Goal: Obtain resource: Download file/media

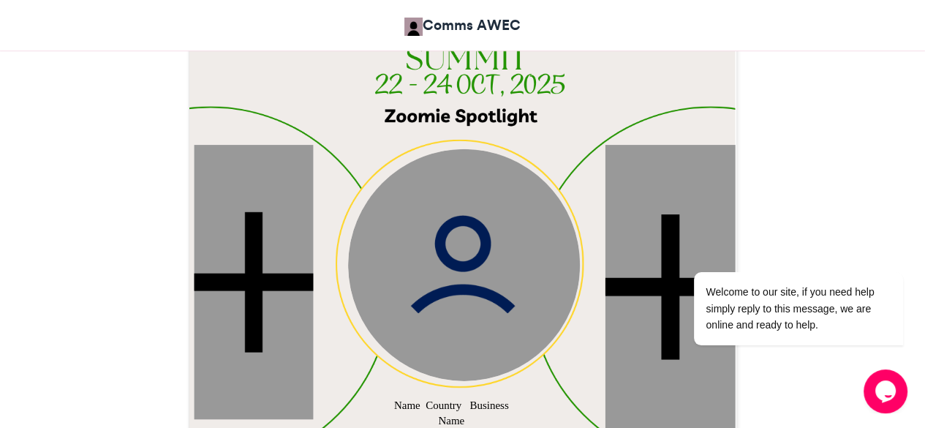
scroll to position [479, 0]
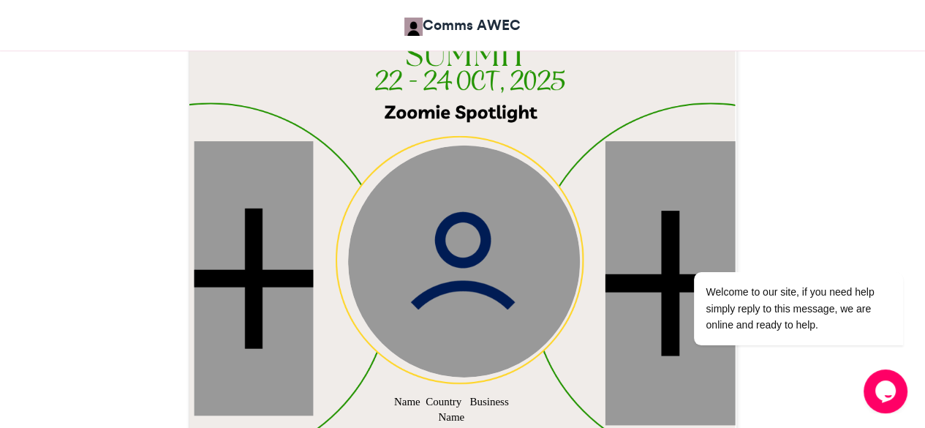
click at [454, 278] on img at bounding box center [464, 261] width 232 height 232
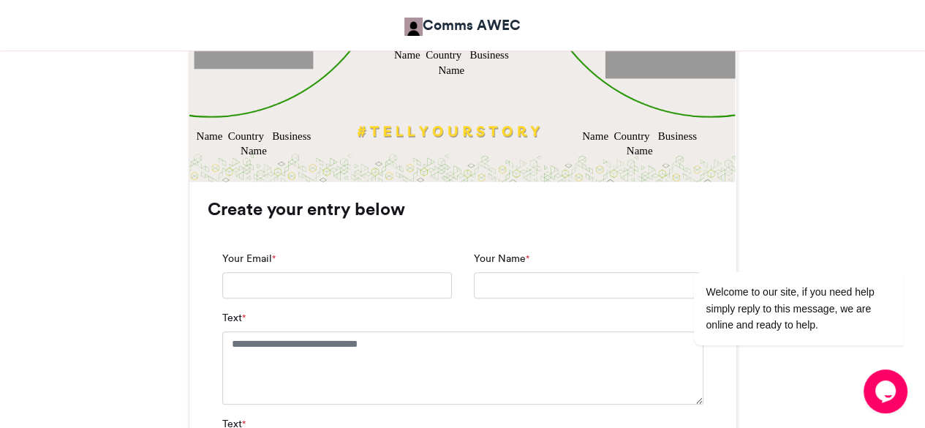
scroll to position [863, 0]
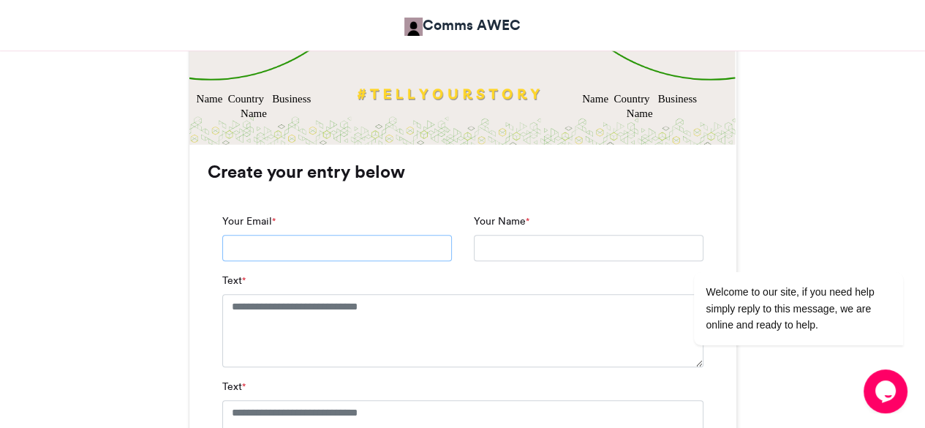
click at [333, 252] on input "Your Email *" at bounding box center [337, 248] width 230 height 26
type input "**********"
click at [486, 246] on input "Your Name *" at bounding box center [589, 248] width 230 height 26
type input "**********"
click at [365, 330] on textarea "Text *" at bounding box center [462, 330] width 481 height 73
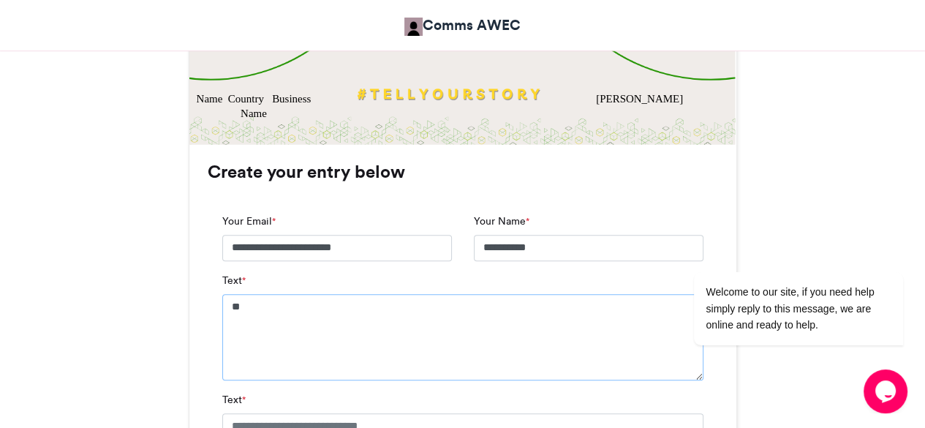
type textarea "*"
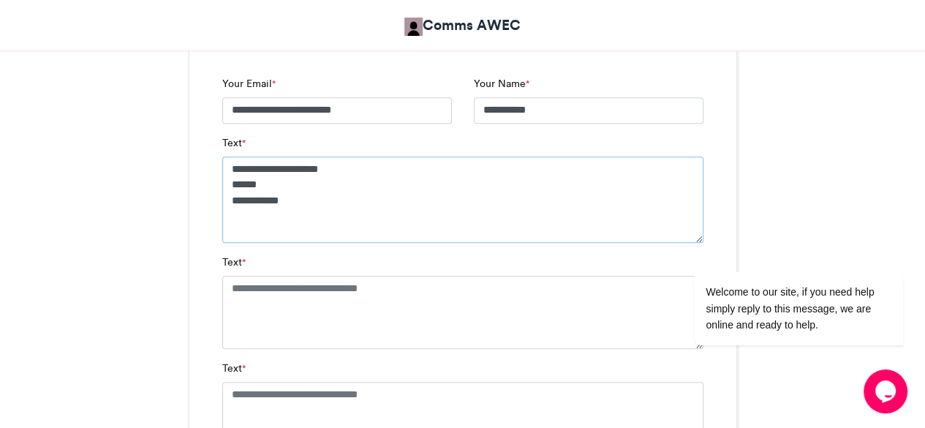
scroll to position [1008, 0]
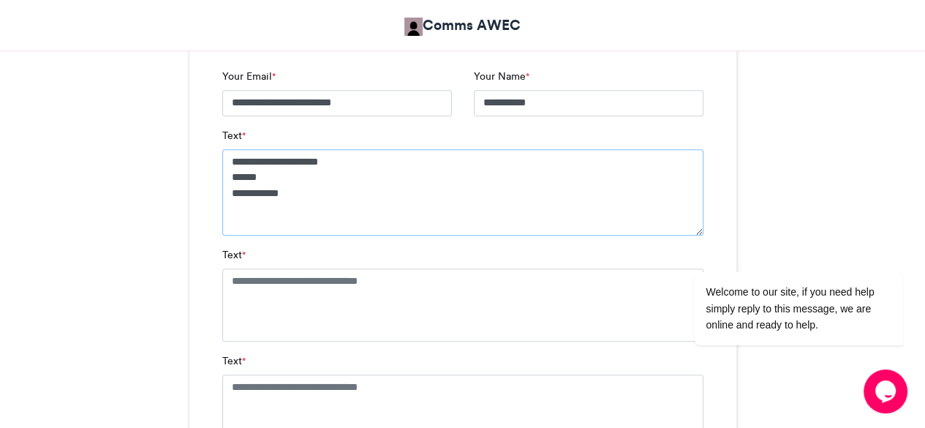
type textarea "**********"
click at [310, 301] on textarea "Text *" at bounding box center [462, 304] width 481 height 73
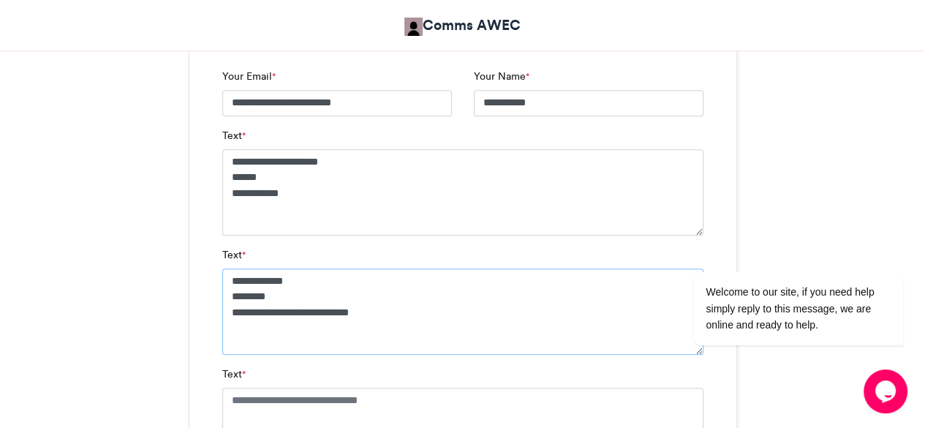
drag, startPoint x: 364, startPoint y: 313, endPoint x: 257, endPoint y: 323, distance: 107.2
click at [257, 323] on textarea "**********" at bounding box center [462, 311] width 481 height 86
type textarea "**********"
click at [376, 398] on textarea "Text *" at bounding box center [462, 424] width 481 height 73
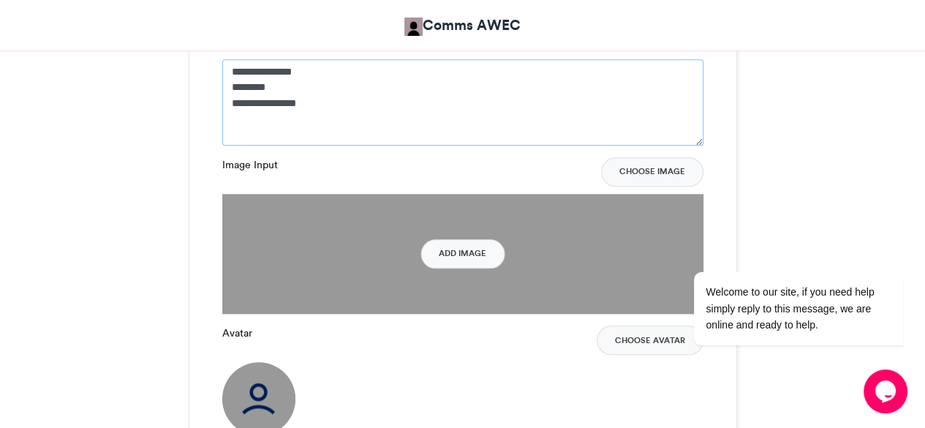
scroll to position [1337, 0]
type textarea "**********"
drag, startPoint x: 449, startPoint y: 260, endPoint x: 441, endPoint y: 255, distance: 9.2
click at [441, 255] on button "Add Image" at bounding box center [463, 252] width 84 height 29
click at [642, 166] on button "Choose Image" at bounding box center [652, 171] width 102 height 29
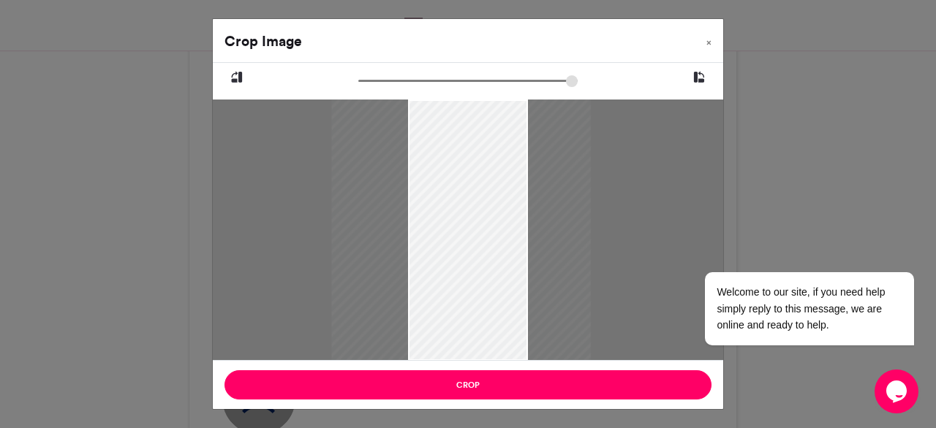
drag, startPoint x: 481, startPoint y: 353, endPoint x: 475, endPoint y: 305, distance: 48.7
click at [475, 305] on div at bounding box center [461, 229] width 259 height 261
drag, startPoint x: 481, startPoint y: 104, endPoint x: 481, endPoint y: 132, distance: 27.8
click at [481, 132] on div at bounding box center [461, 229] width 259 height 261
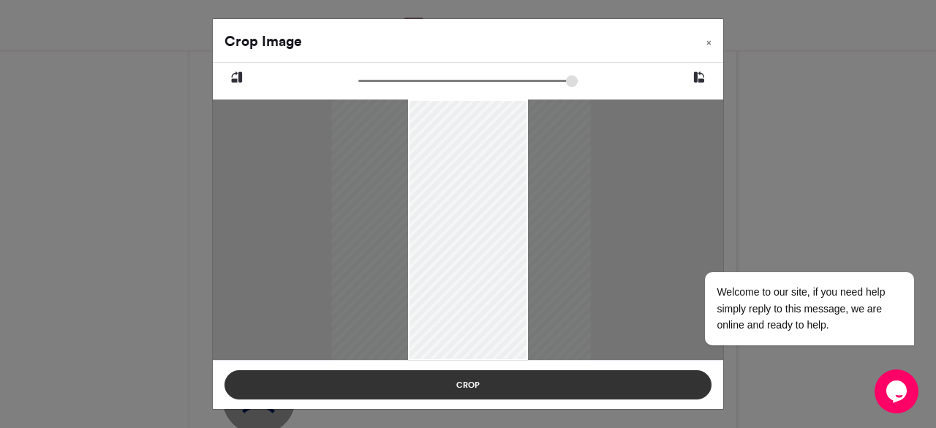
click at [464, 386] on button "Crop" at bounding box center [468, 384] width 487 height 29
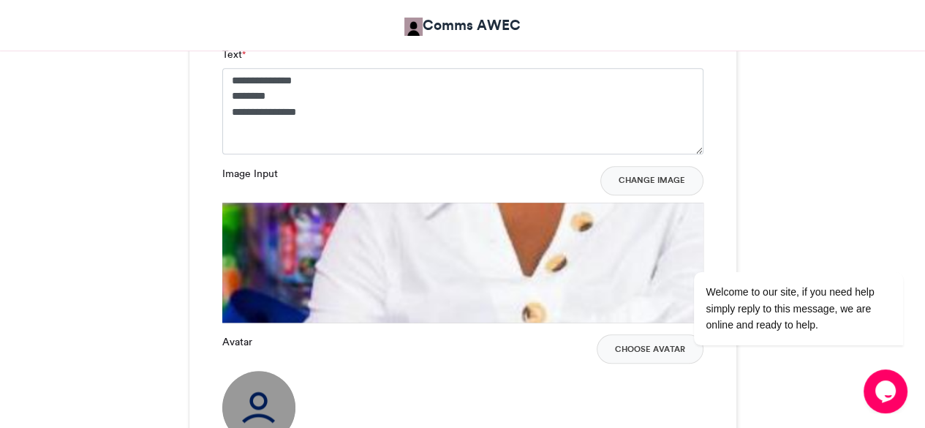
scroll to position [1326, 0]
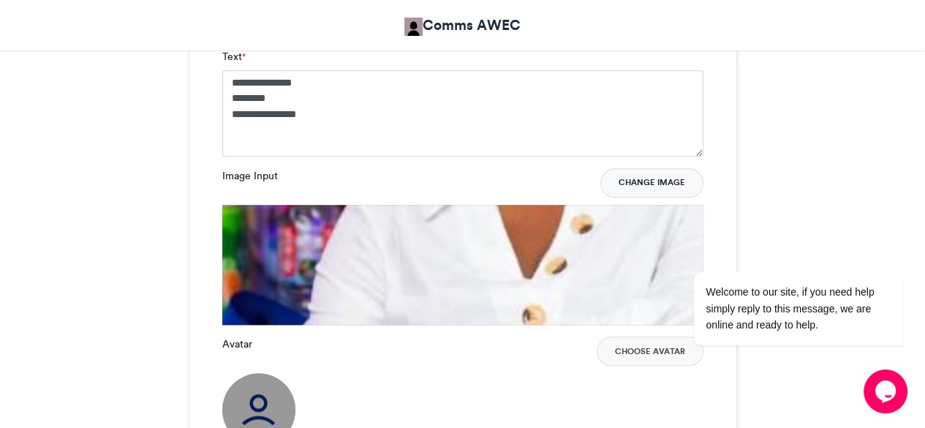
click at [639, 192] on button "Change Image" at bounding box center [652, 182] width 103 height 29
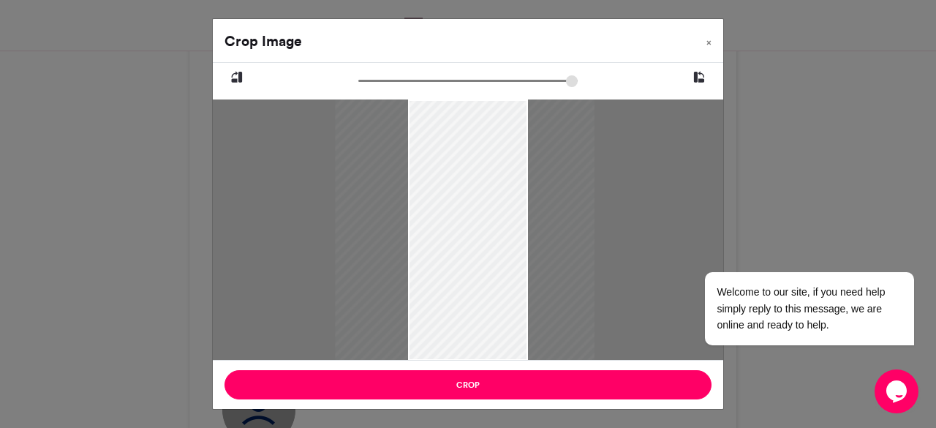
drag, startPoint x: 410, startPoint y: 102, endPoint x: 406, endPoint y: 116, distance: 14.4
click at [406, 116] on div at bounding box center [465, 229] width 259 height 261
drag, startPoint x: 484, startPoint y: 359, endPoint x: 486, endPoint y: 347, distance: 12.6
drag, startPoint x: 486, startPoint y: 347, endPoint x: 701, endPoint y: 72, distance: 349.2
click at [701, 72] on icon at bounding box center [699, 77] width 13 height 19
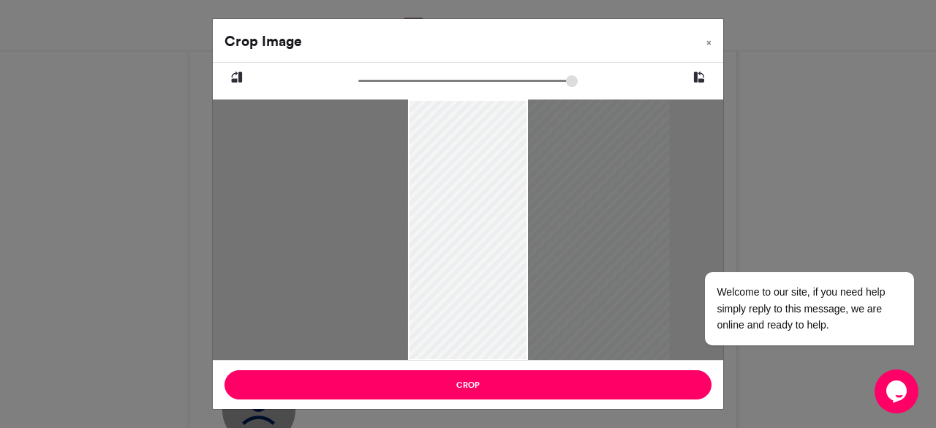
click at [696, 77] on icon at bounding box center [699, 77] width 13 height 19
drag, startPoint x: 573, startPoint y: 170, endPoint x: 521, endPoint y: 170, distance: 51.9
drag, startPoint x: 521, startPoint y: 170, endPoint x: 511, endPoint y: 185, distance: 17.9
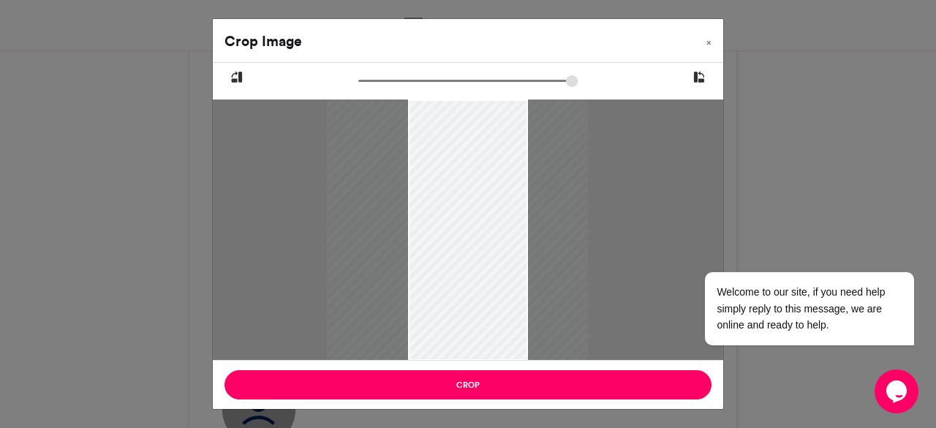
click at [511, 185] on div at bounding box center [458, 229] width 261 height 263
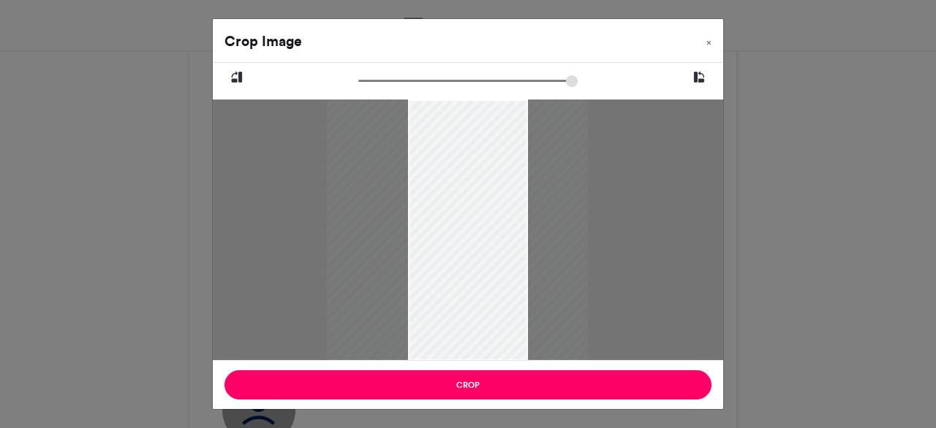
click at [234, 72] on icon at bounding box center [236, 77] width 13 height 19
drag, startPoint x: 492, startPoint y: 172, endPoint x: 528, endPoint y: 168, distance: 36.8
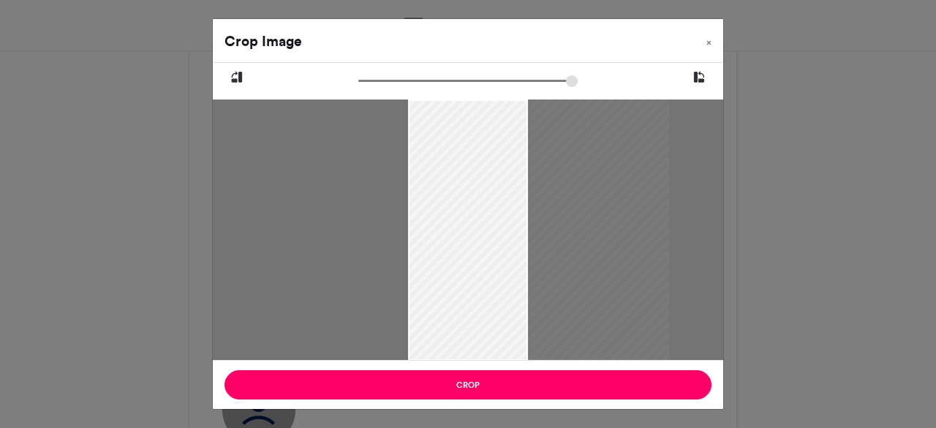
click at [528, 168] on div at bounding box center [539, 229] width 261 height 263
drag, startPoint x: 364, startPoint y: 80, endPoint x: 399, endPoint y: 89, distance: 36.7
click at [399, 88] on input "zoom" at bounding box center [467, 81] width 219 height 14
drag, startPoint x: 452, startPoint y: 164, endPoint x: 533, endPoint y: 156, distance: 80.9
drag, startPoint x: 533, startPoint y: 156, endPoint x: 520, endPoint y: 197, distance: 42.8
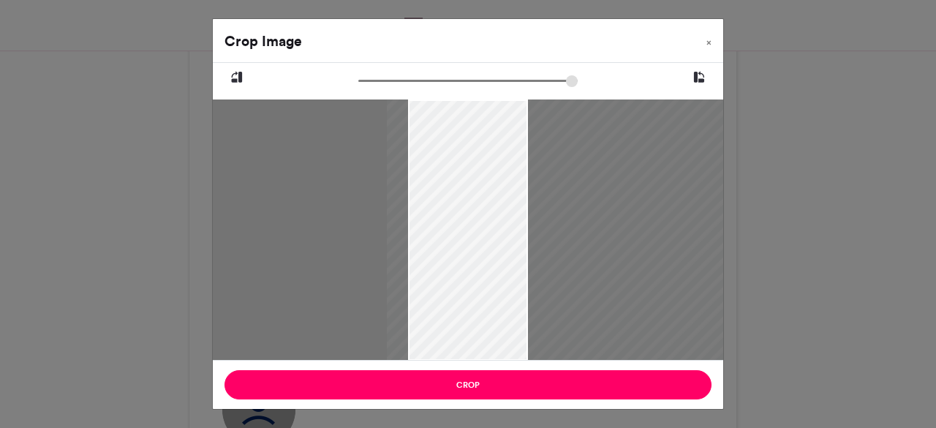
click at [520, 197] on div at bounding box center [572, 269] width 371 height 373
drag, startPoint x: 576, startPoint y: 204, endPoint x: 456, endPoint y: 237, distance: 124.4
click at [456, 237] on div at bounding box center [572, 269] width 371 height 373
drag, startPoint x: 456, startPoint y: 237, endPoint x: 401, endPoint y: 269, distance: 64.2
click at [401, 269] on div at bounding box center [437, 285] width 371 height 373
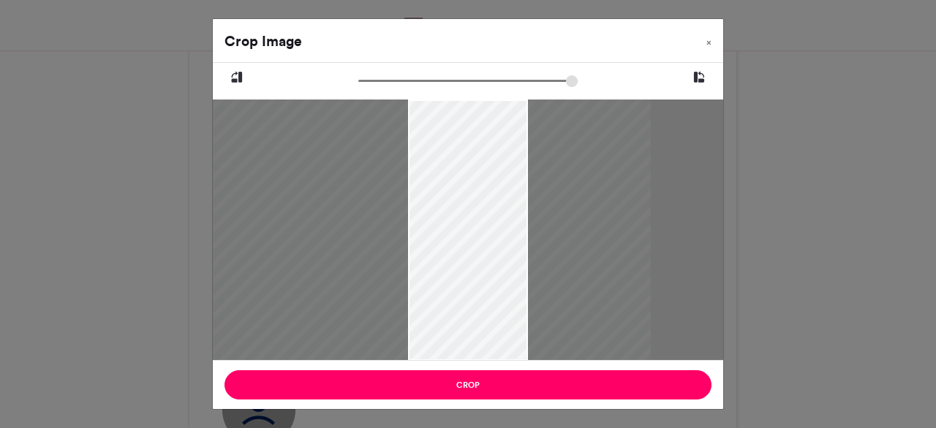
drag, startPoint x: 398, startPoint y: 85, endPoint x: 421, endPoint y: 105, distance: 30.6
type input "******"
click at [421, 88] on input "zoom" at bounding box center [467, 81] width 219 height 14
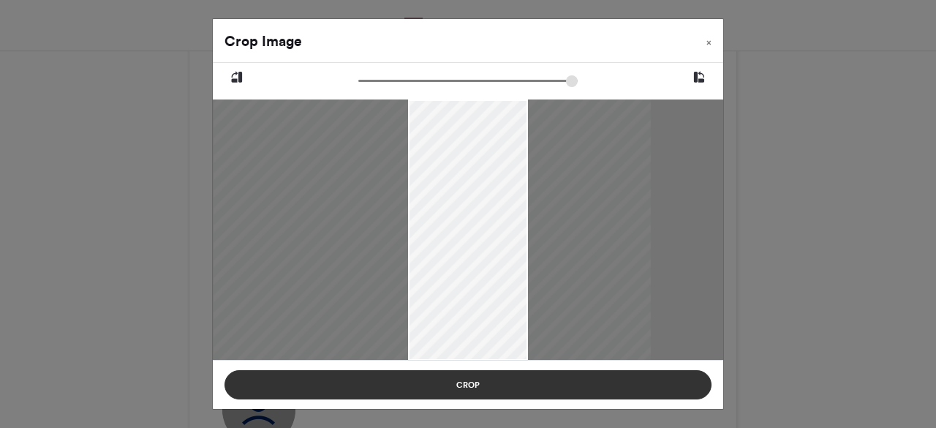
click at [515, 388] on button "Crop" at bounding box center [468, 384] width 487 height 29
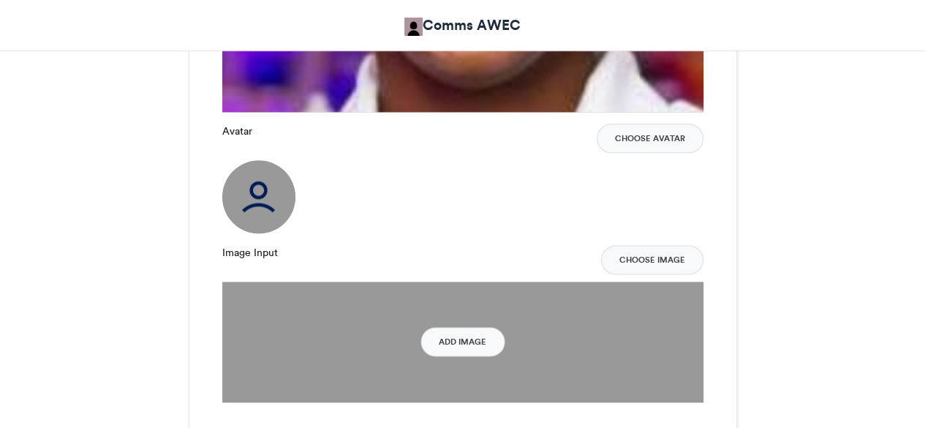
scroll to position [1558, 0]
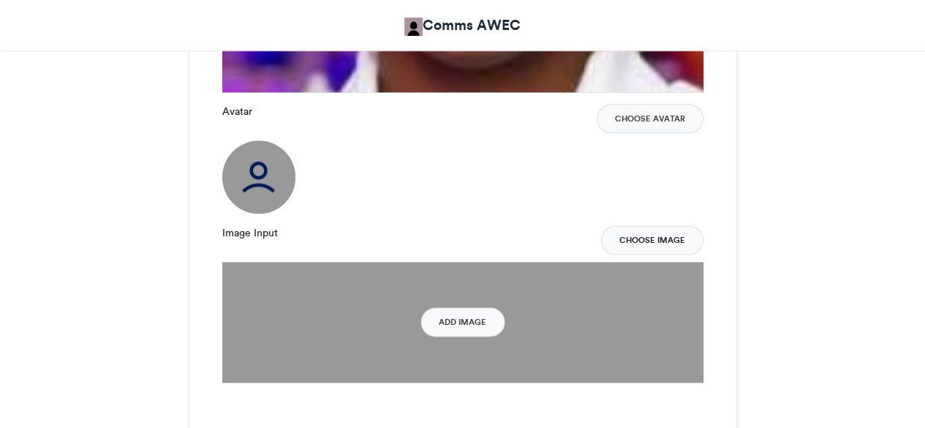
click at [660, 240] on button "Choose Image" at bounding box center [652, 239] width 102 height 29
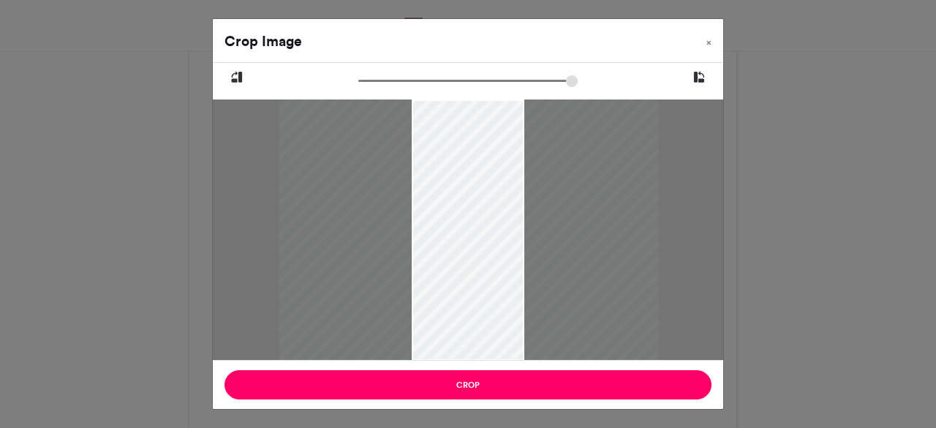
drag, startPoint x: 369, startPoint y: 79, endPoint x: 419, endPoint y: 116, distance: 62.3
type input "******"
click at [419, 88] on input "zoom" at bounding box center [467, 81] width 219 height 14
drag, startPoint x: 468, startPoint y: 165, endPoint x: 448, endPoint y: 141, distance: 31.1
click at [448, 141] on div at bounding box center [447, 205] width 380 height 507
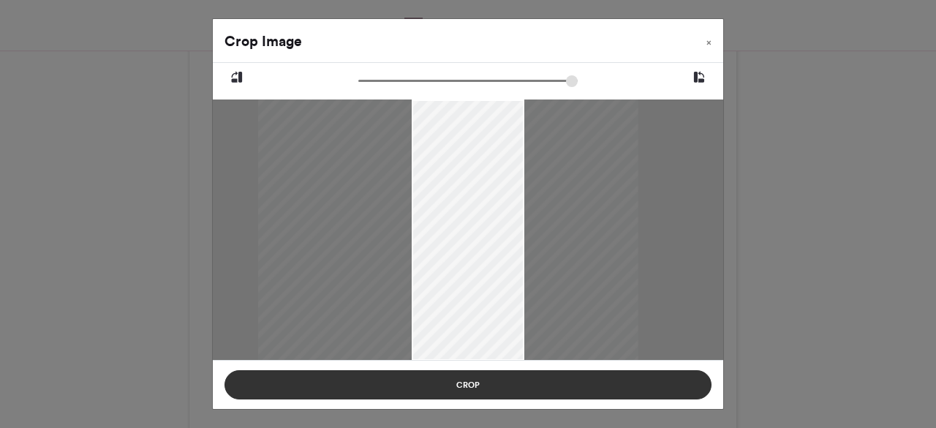
click at [470, 381] on button "Crop" at bounding box center [468, 384] width 487 height 29
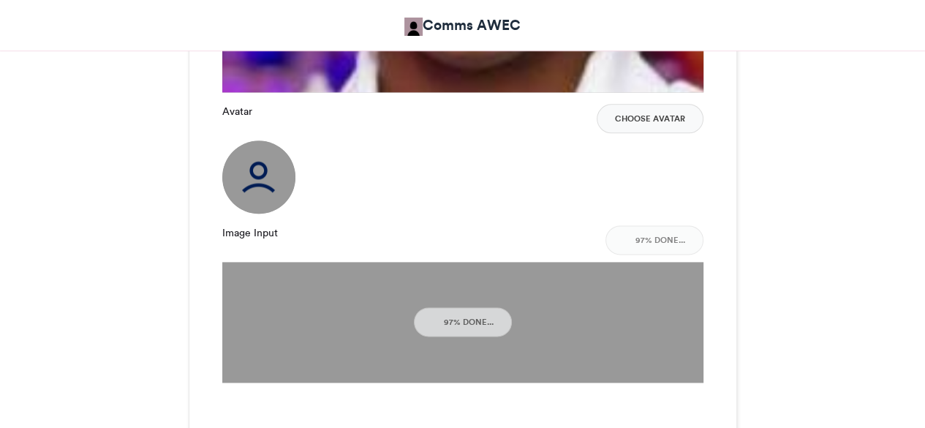
drag, startPoint x: 931, startPoint y: 223, endPoint x: 650, endPoint y: 211, distance: 280.4
click at [650, 211] on div "Avatar Choose Avatar" at bounding box center [462, 159] width 481 height 110
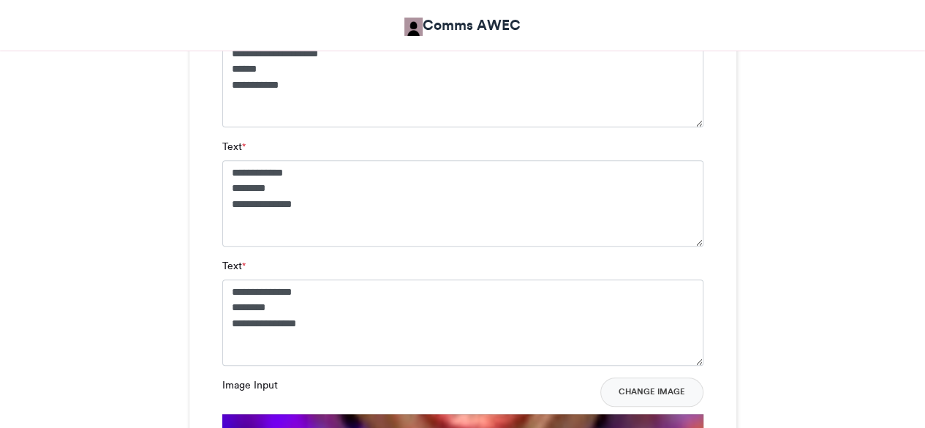
scroll to position [1091, 0]
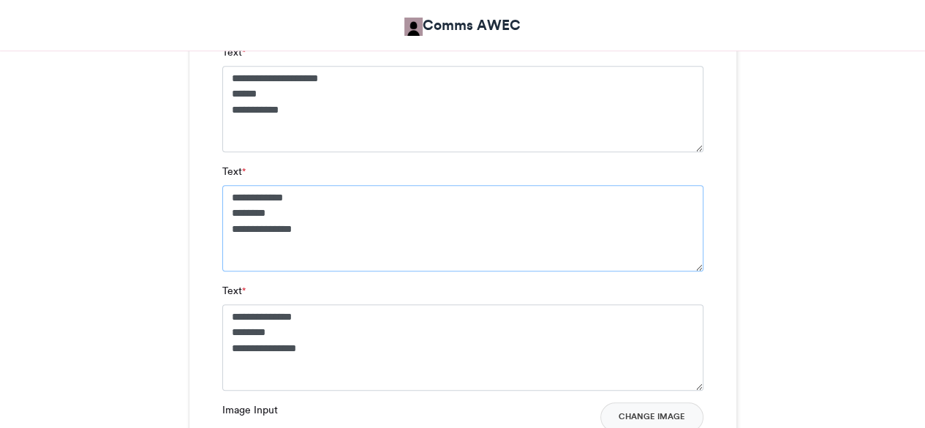
drag, startPoint x: 317, startPoint y: 238, endPoint x: 229, endPoint y: 198, distance: 96.3
click at [229, 198] on textarea "**********" at bounding box center [462, 228] width 481 height 86
click at [320, 345] on textarea "**********" at bounding box center [462, 347] width 481 height 86
paste textarea "**********"
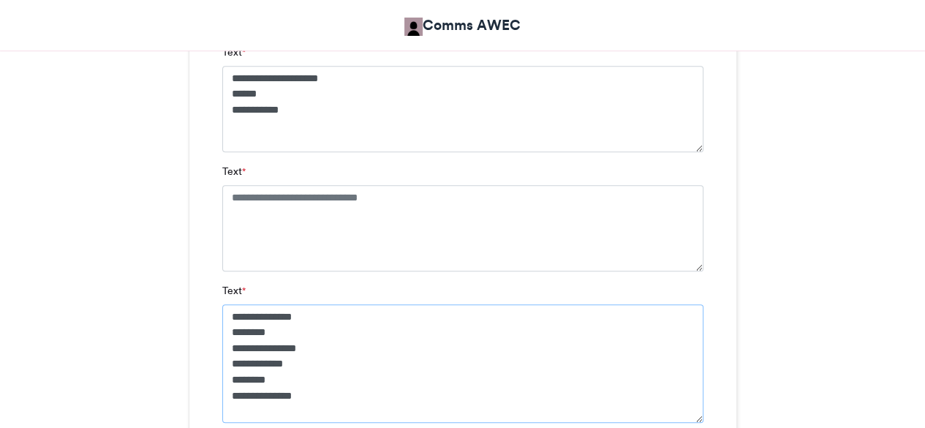
drag, startPoint x: 309, startPoint y: 347, endPoint x: 228, endPoint y: 314, distance: 88.6
click at [228, 314] on textarea "**********" at bounding box center [462, 363] width 481 height 119
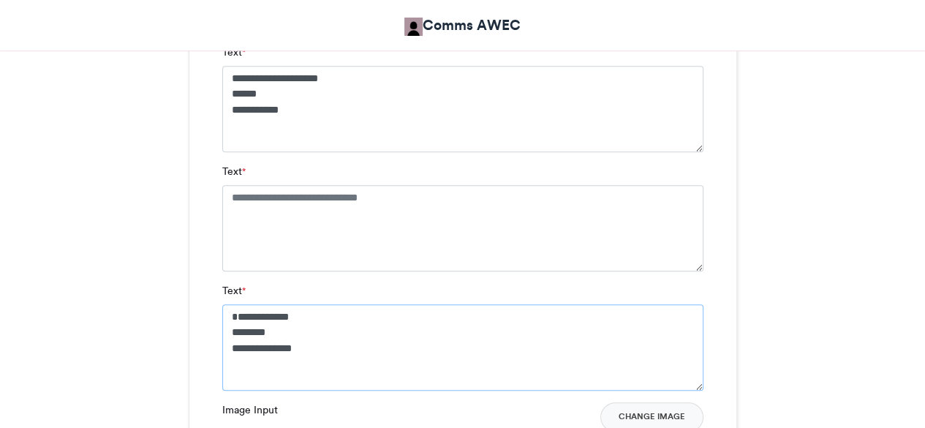
type textarea "**********"
click at [246, 211] on textarea "Text *" at bounding box center [462, 228] width 481 height 86
paste textarea "**********"
type textarea "**********"
click at [252, 323] on textarea "**********" at bounding box center [462, 347] width 481 height 86
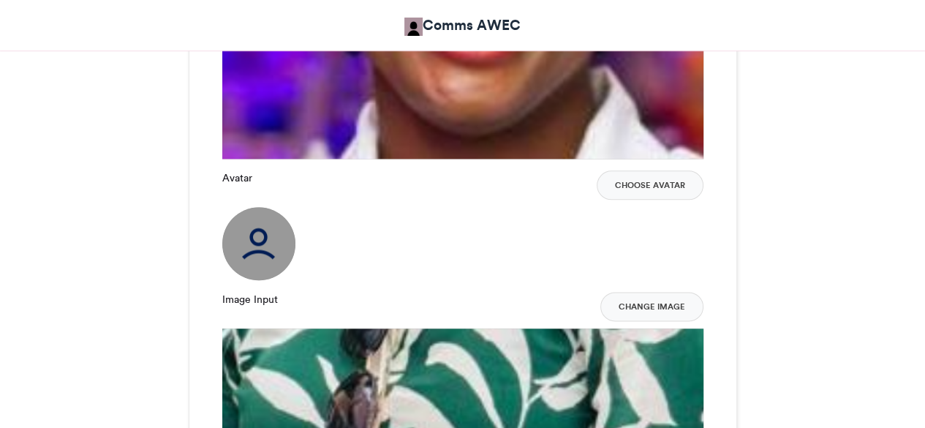
scroll to position [1467, 0]
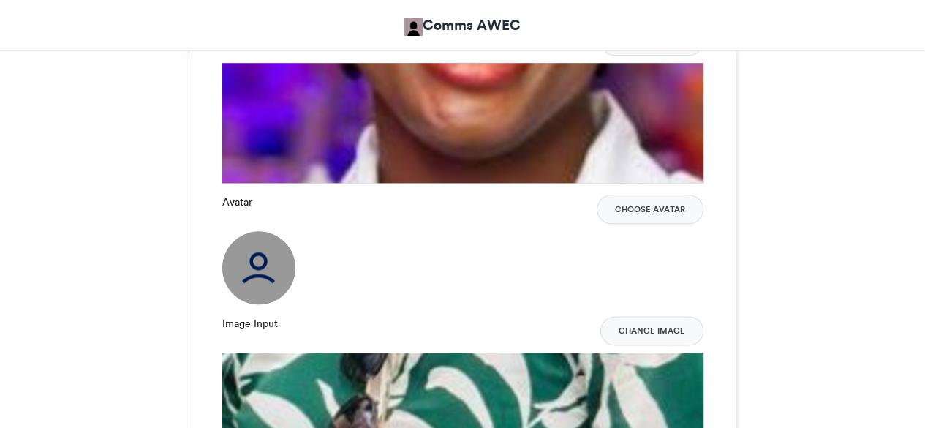
type textarea "**********"
click at [249, 268] on img at bounding box center [258, 267] width 73 height 73
click at [255, 286] on img at bounding box center [258, 267] width 73 height 73
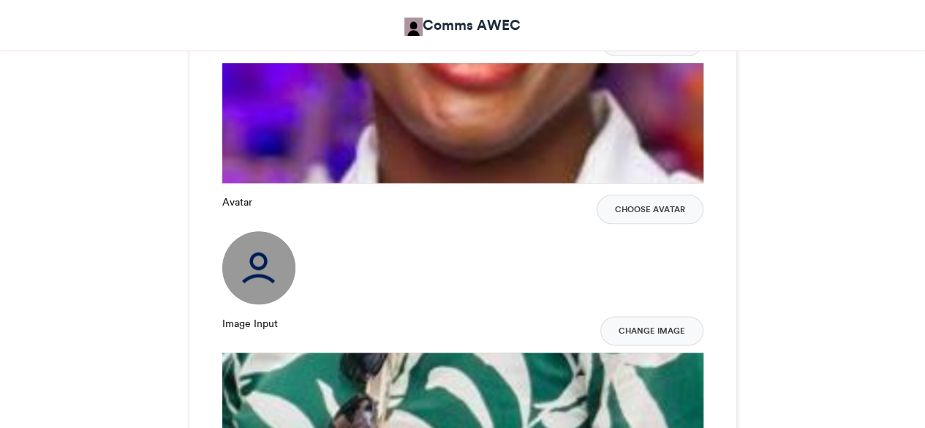
click at [255, 286] on img at bounding box center [258, 267] width 73 height 73
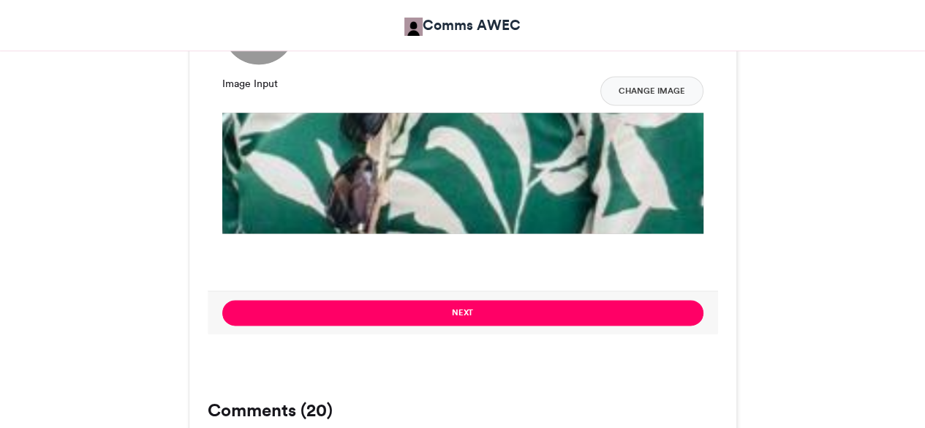
scroll to position [1713, 0]
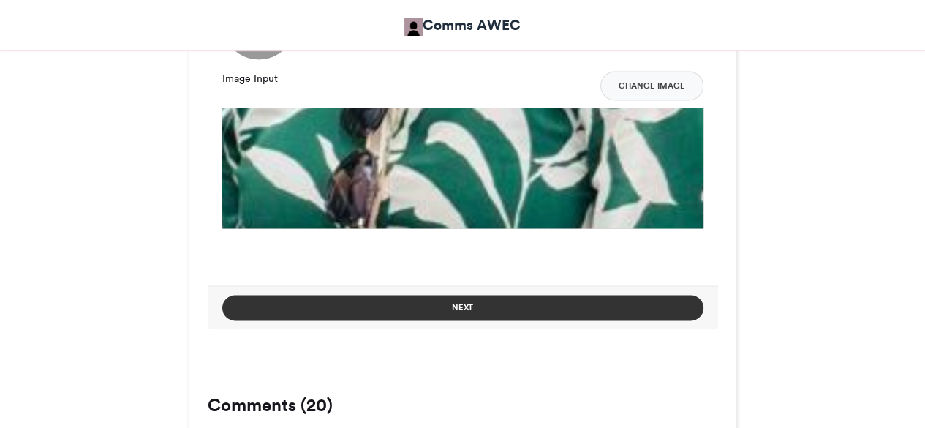
click at [593, 307] on button "Next" at bounding box center [462, 308] width 481 height 26
click at [478, 307] on button "Next" at bounding box center [462, 308] width 481 height 26
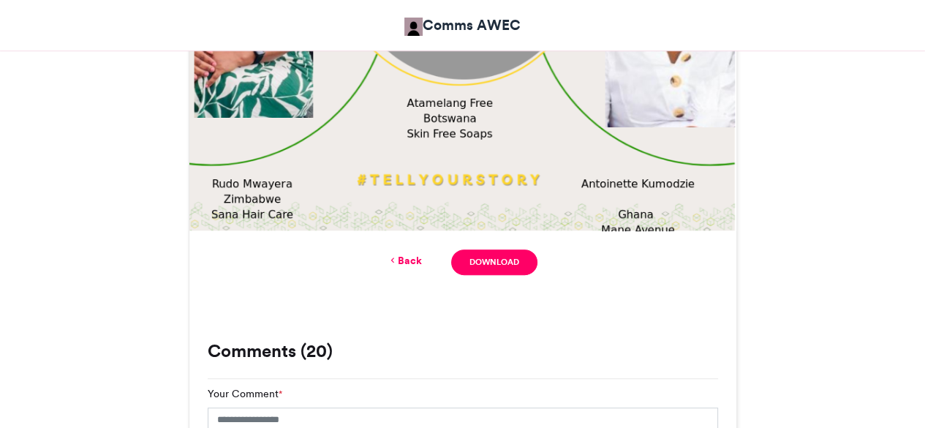
scroll to position [785, 0]
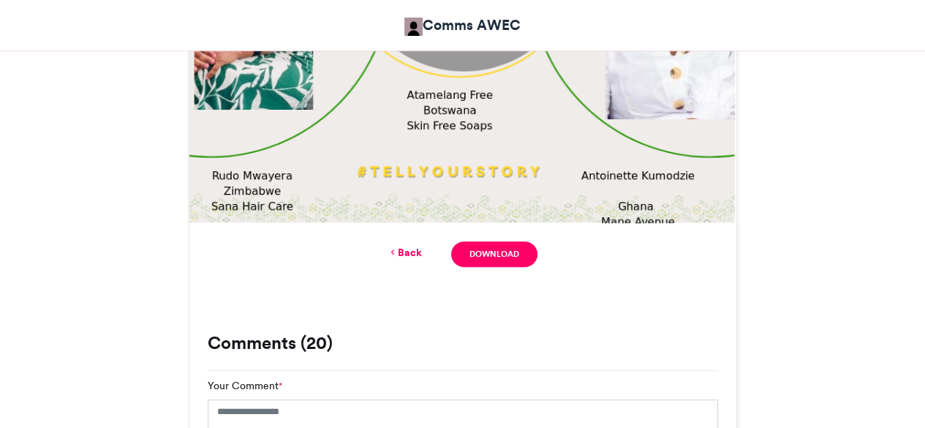
click at [397, 251] on icon at bounding box center [393, 252] width 10 height 13
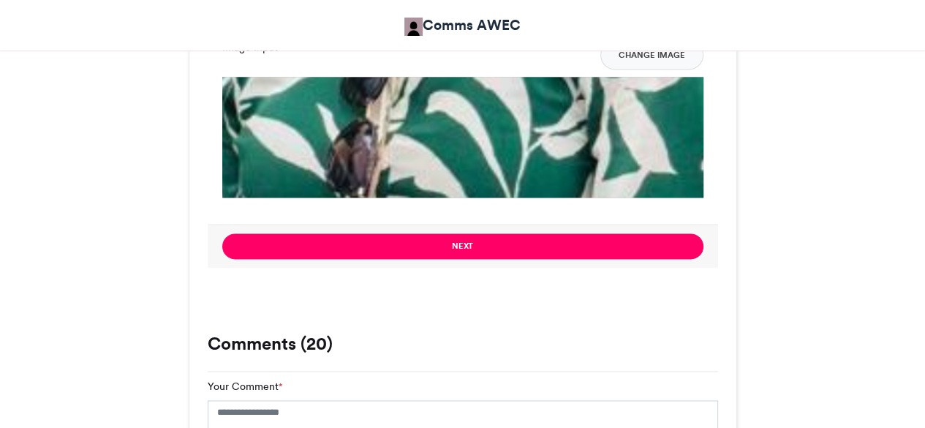
click at [397, 251] on button "Next" at bounding box center [462, 246] width 481 height 26
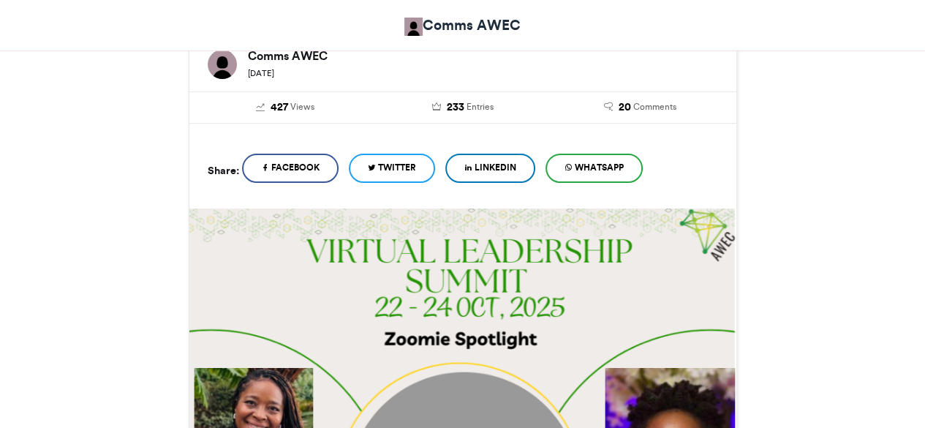
scroll to position [785, 0]
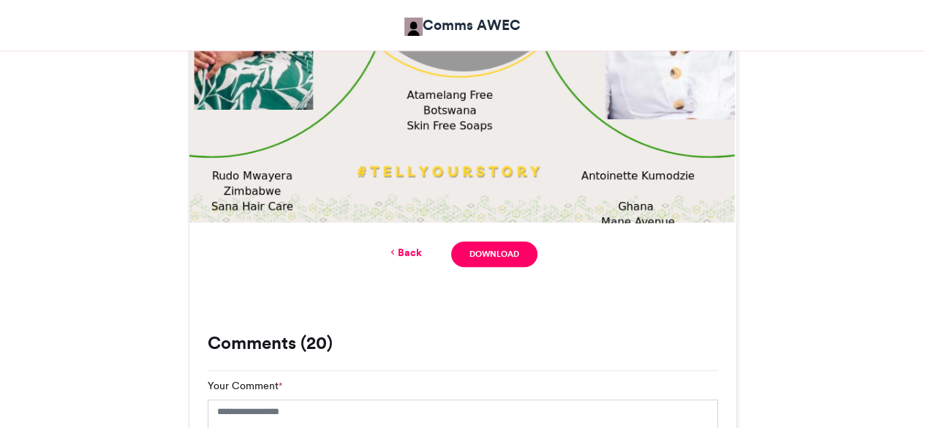
click at [397, 251] on icon at bounding box center [393, 252] width 10 height 13
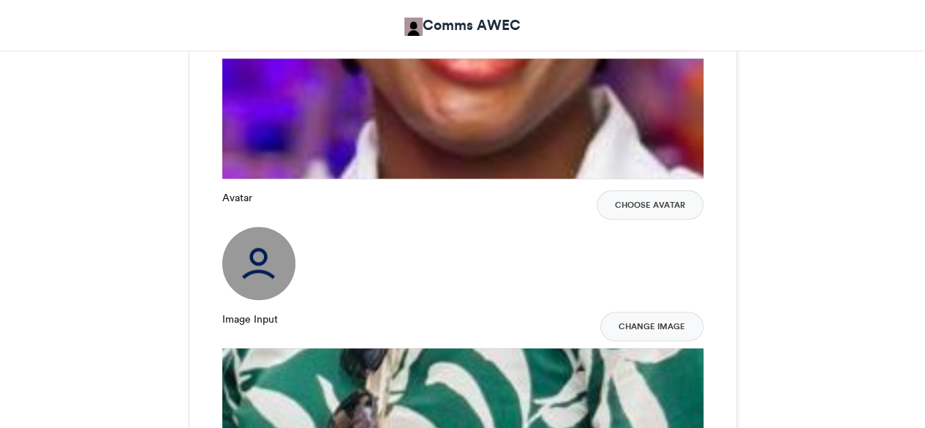
scroll to position [1472, 0]
click at [275, 272] on img at bounding box center [258, 263] width 73 height 73
click at [264, 264] on img at bounding box center [258, 263] width 73 height 73
click at [250, 248] on img at bounding box center [258, 263] width 73 height 73
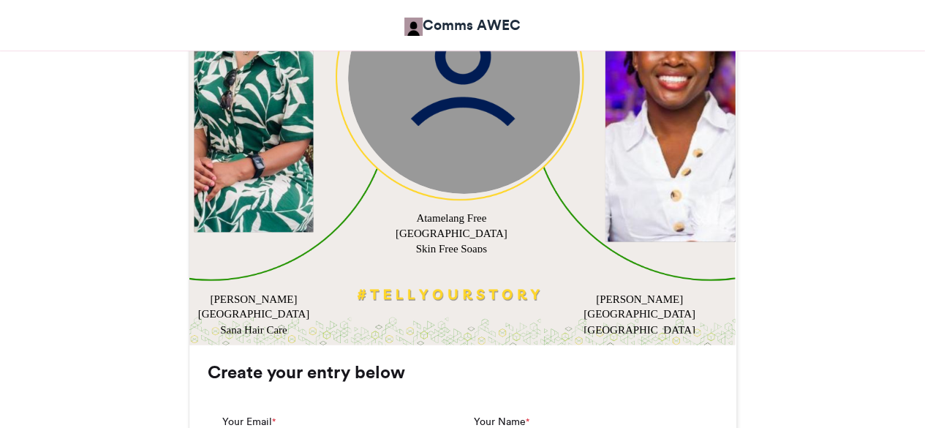
scroll to position [662, 0]
click at [490, 112] on img at bounding box center [464, 78] width 232 height 232
click at [470, 110] on img at bounding box center [464, 78] width 232 height 232
click at [454, 114] on img at bounding box center [464, 78] width 232 height 232
click at [442, 104] on img at bounding box center [464, 78] width 232 height 232
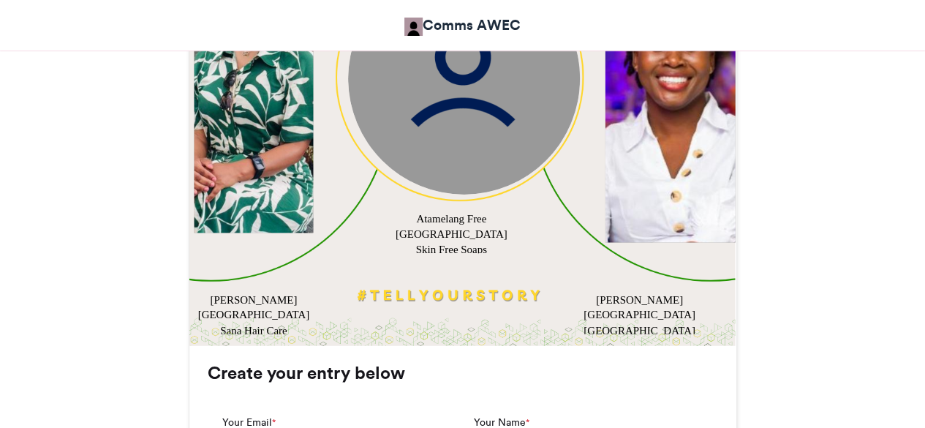
click at [439, 106] on img at bounding box center [464, 78] width 232 height 232
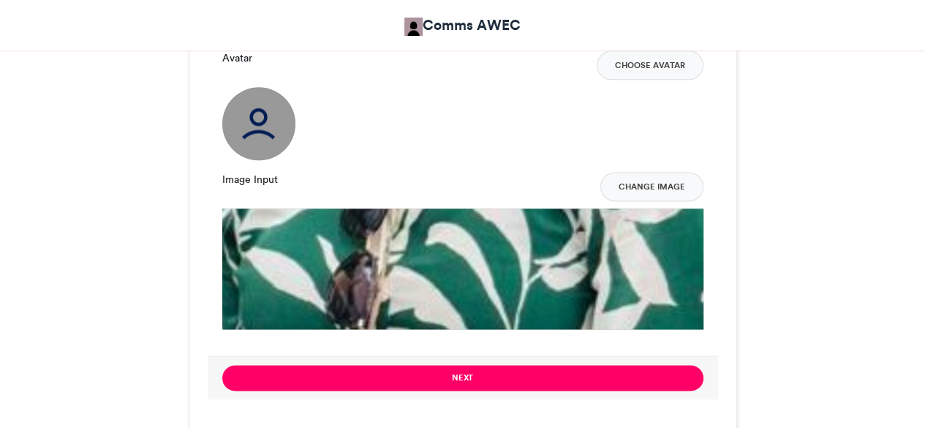
scroll to position [1604, 0]
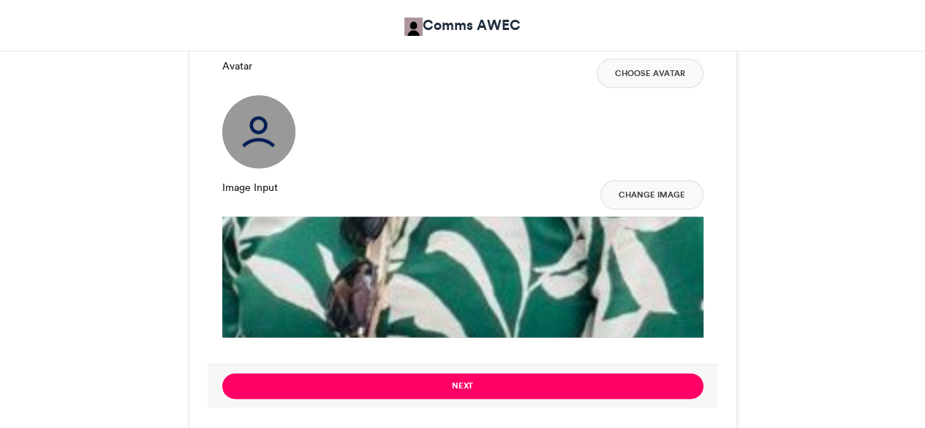
click at [259, 121] on img at bounding box center [258, 131] width 73 height 73
click at [264, 140] on img at bounding box center [258, 131] width 73 height 73
click at [279, 126] on img at bounding box center [258, 131] width 73 height 73
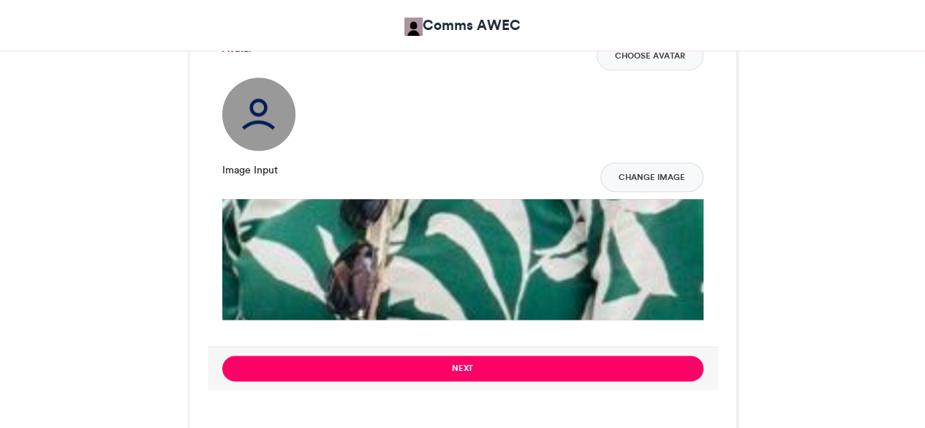
scroll to position [1545, 0]
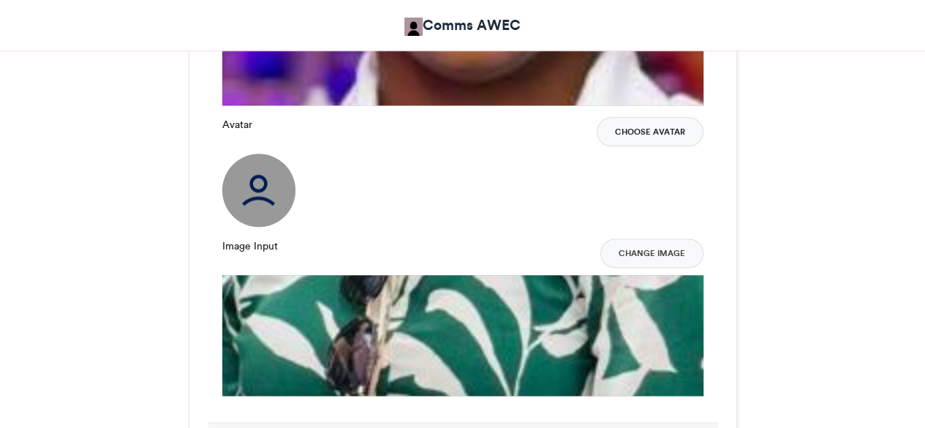
click at [653, 129] on button "Choose Avatar" at bounding box center [650, 131] width 107 height 29
click at [631, 121] on button "Choose Avatar" at bounding box center [650, 131] width 107 height 29
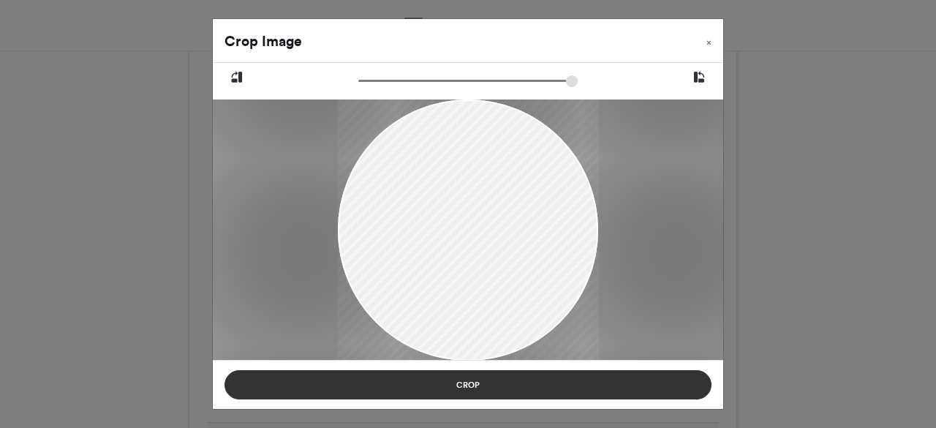
click at [439, 383] on button "Crop" at bounding box center [468, 384] width 487 height 29
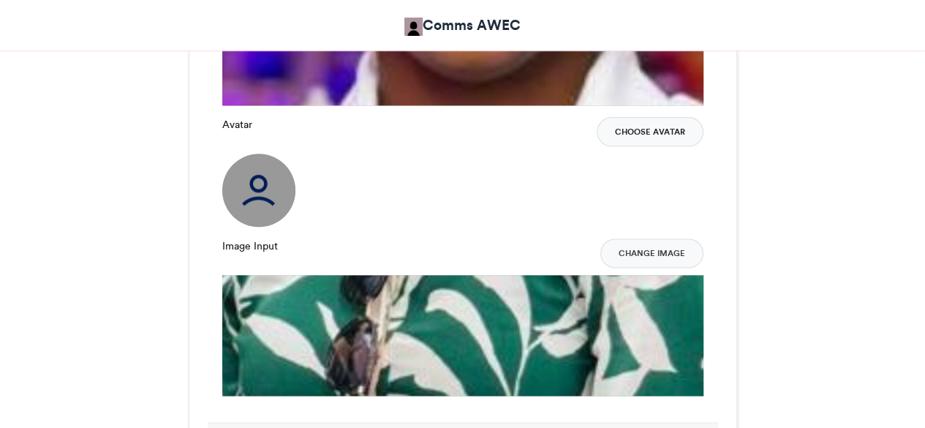
click at [655, 130] on button "Choose Avatar" at bounding box center [650, 131] width 107 height 29
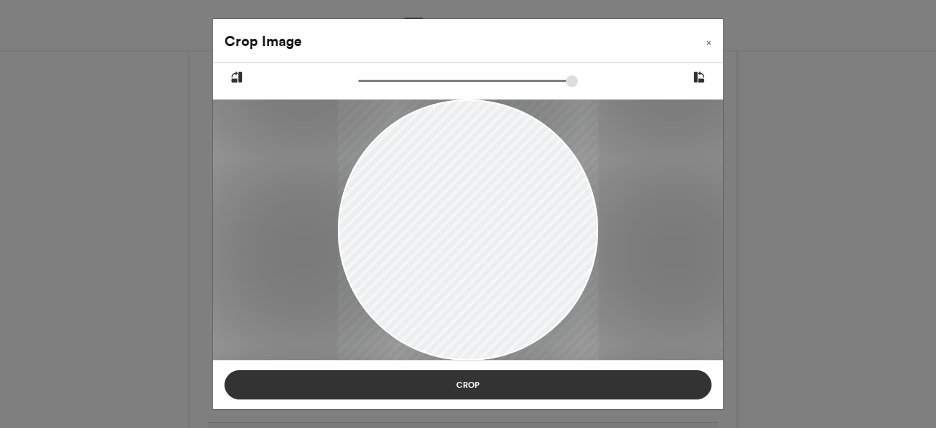
click at [519, 387] on button "Crop" at bounding box center [468, 384] width 487 height 29
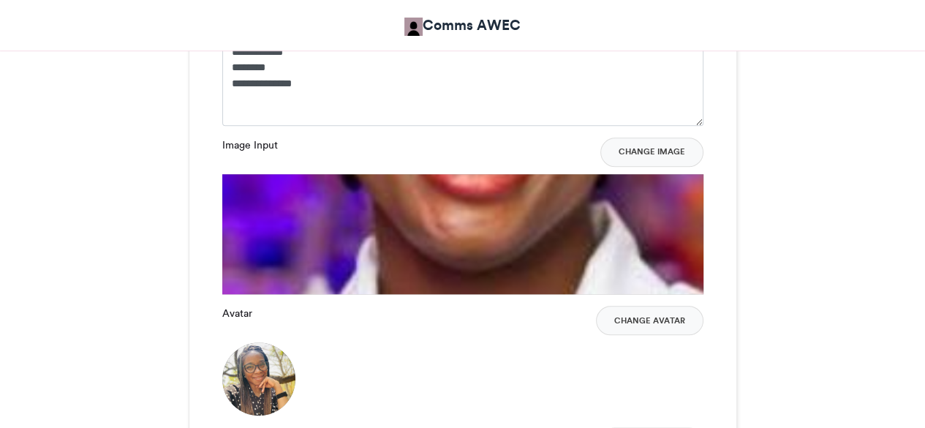
scroll to position [1353, 0]
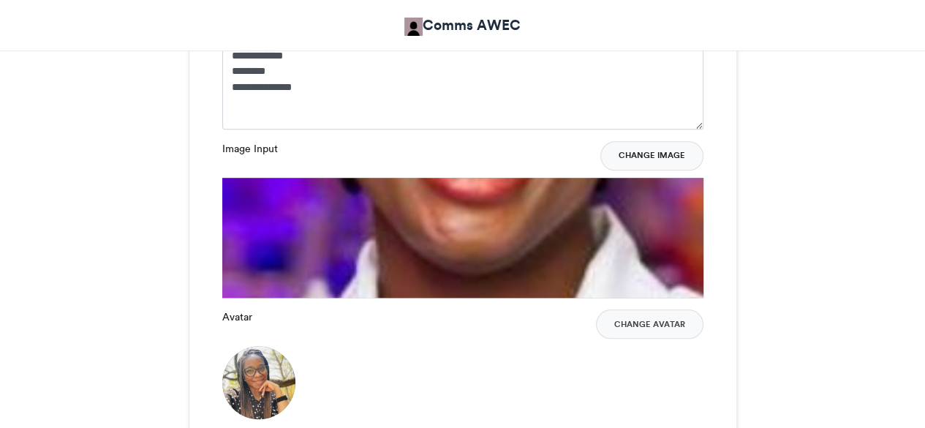
click at [655, 157] on button "Change Image" at bounding box center [652, 155] width 103 height 29
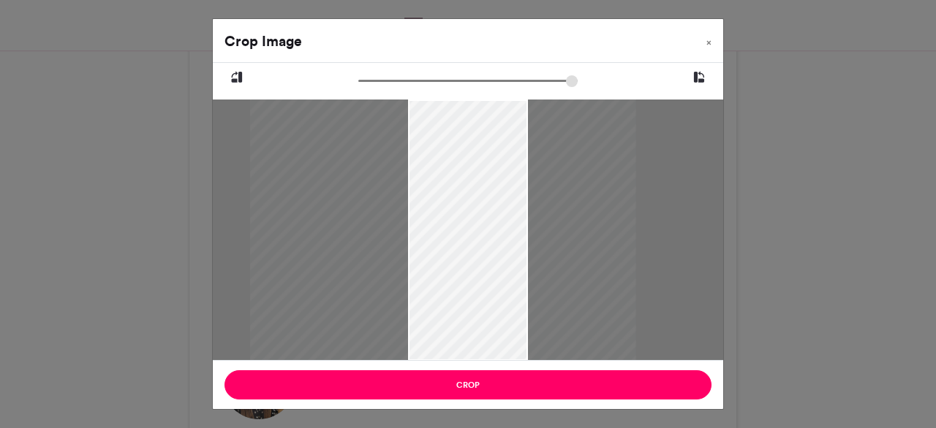
type input "******"
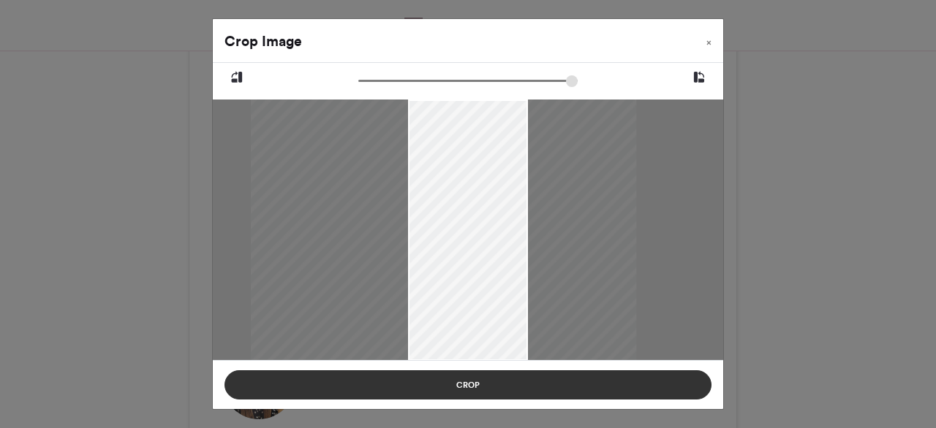
click at [555, 380] on button "Crop" at bounding box center [468, 384] width 487 height 29
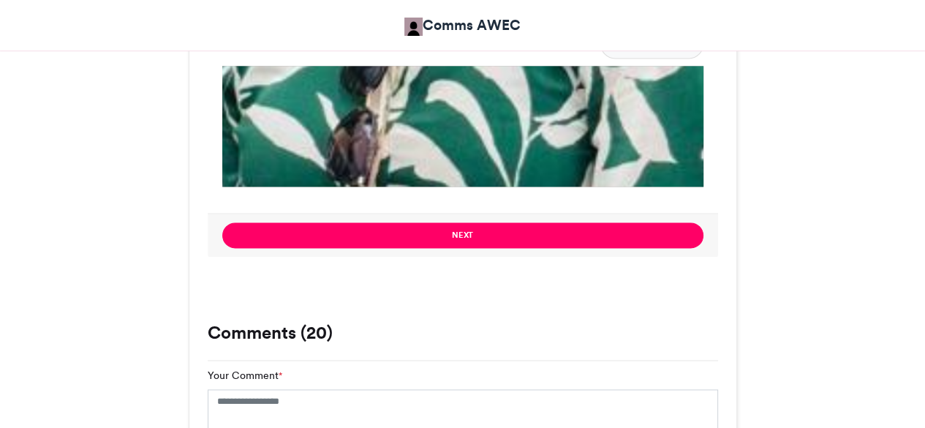
scroll to position [1753, 0]
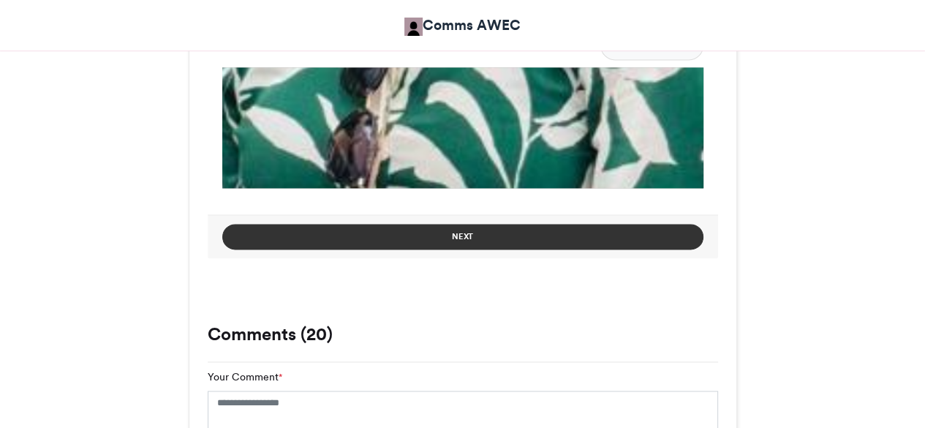
click at [656, 229] on button "Next" at bounding box center [462, 237] width 481 height 26
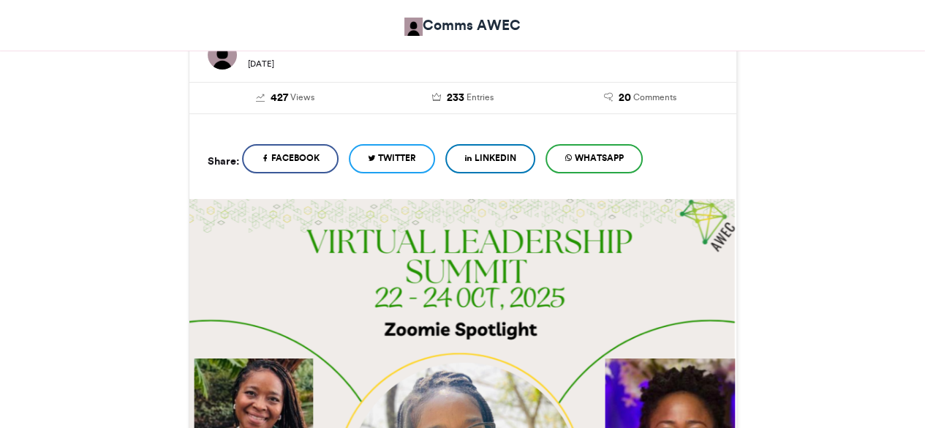
scroll to position [794, 0]
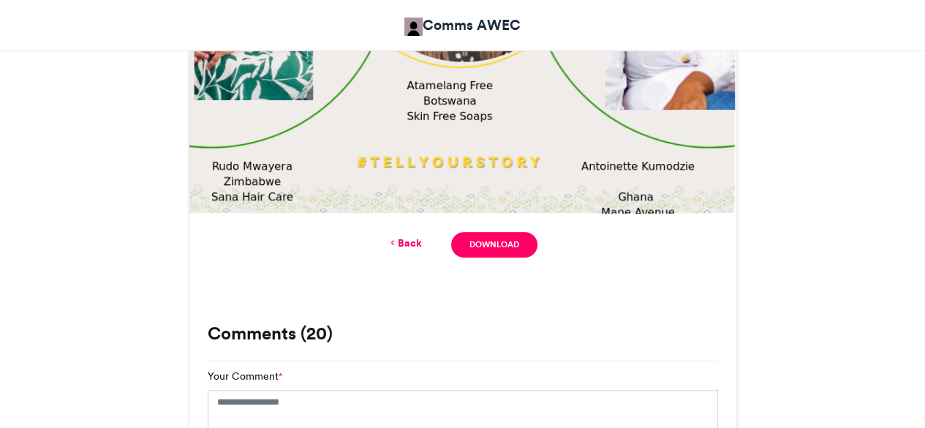
drag, startPoint x: 724, startPoint y: 195, endPoint x: 828, endPoint y: 235, distance: 111.1
click at [474, 242] on link "Download" at bounding box center [494, 245] width 86 height 26
